Goal: Task Accomplishment & Management: Use online tool/utility

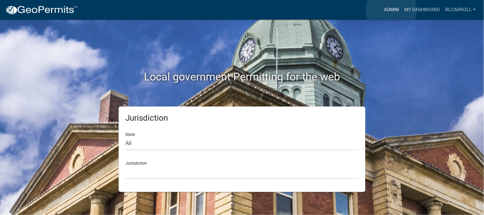
click at [391, 9] on link "Admin" at bounding box center [391, 9] width 20 height 13
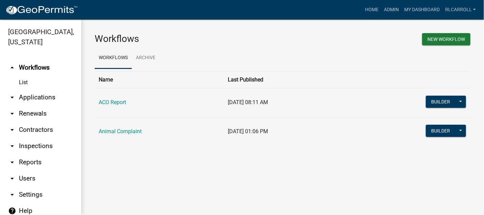
click at [38, 97] on link "arrow_drop_down Applications" at bounding box center [40, 97] width 81 height 16
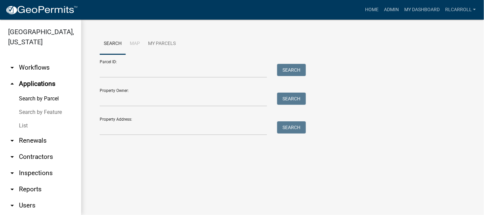
click at [27, 126] on link "List" at bounding box center [40, 126] width 81 height 14
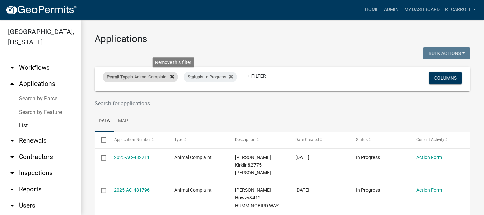
click at [173, 76] on icon at bounding box center [172, 76] width 4 height 5
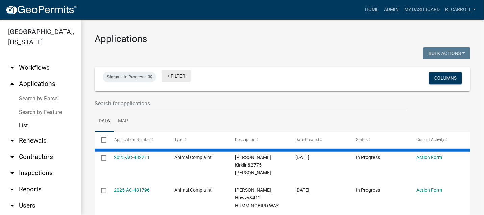
select select "3: 100"
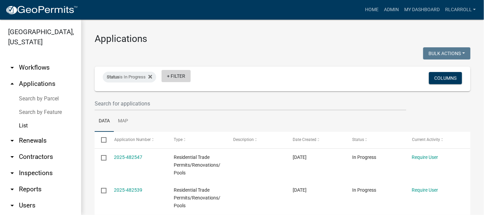
click at [178, 76] on link "+ Filter" at bounding box center [175, 76] width 29 height 12
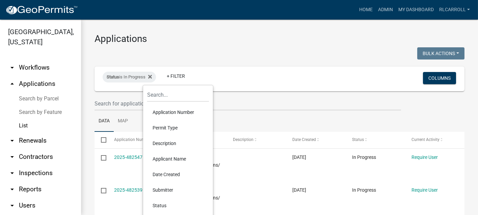
click at [167, 128] on li "Permit Type" at bounding box center [178, 128] width 62 height 16
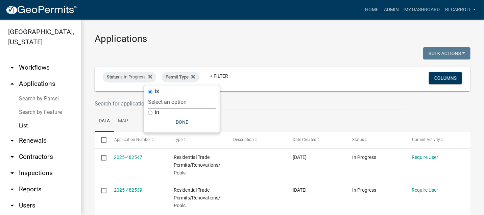
click at [180, 101] on select "Select an option ACO Report Animal Complaint" at bounding box center [182, 102] width 68 height 14
click at [249, 115] on ul "Data Map" at bounding box center [282, 120] width 375 height 21
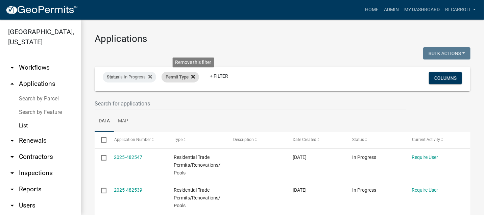
click at [195, 76] on icon at bounding box center [193, 77] width 4 height 4
click at [185, 75] on link "+ Filter" at bounding box center [175, 76] width 29 height 12
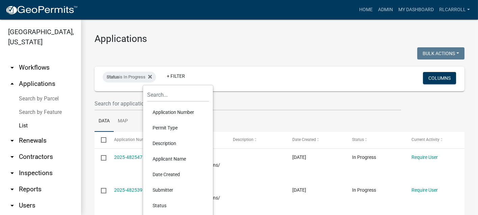
click at [245, 115] on ul "Data Map" at bounding box center [280, 120] width 370 height 21
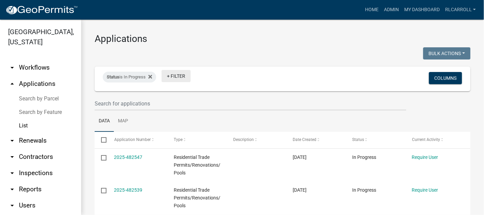
click at [181, 76] on link "+ Filter" at bounding box center [175, 76] width 29 height 12
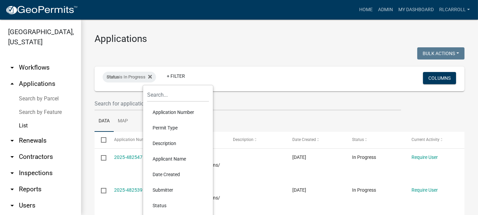
click at [165, 126] on li "Permit Type" at bounding box center [178, 128] width 62 height 16
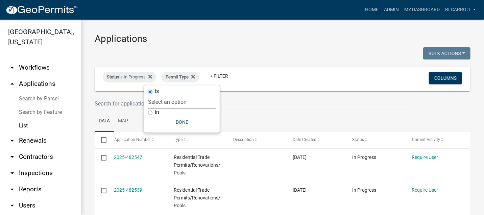
click at [188, 104] on select "Select an option ACO Report Animal Complaint" at bounding box center [182, 102] width 68 height 14
select select "d8c2ffa0-2d4f-4e37-952a-290ad7b3f5ed"
click at [168, 95] on select "Select an option ACO Report Animal Complaint" at bounding box center [182, 102] width 68 height 14
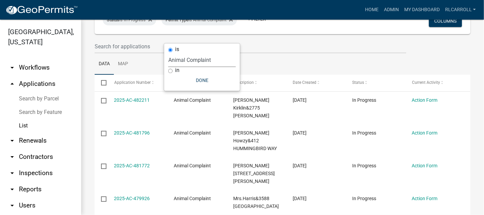
scroll to position [75, 0]
